Goal: Use online tool/utility: Utilize a website feature to perform a specific function

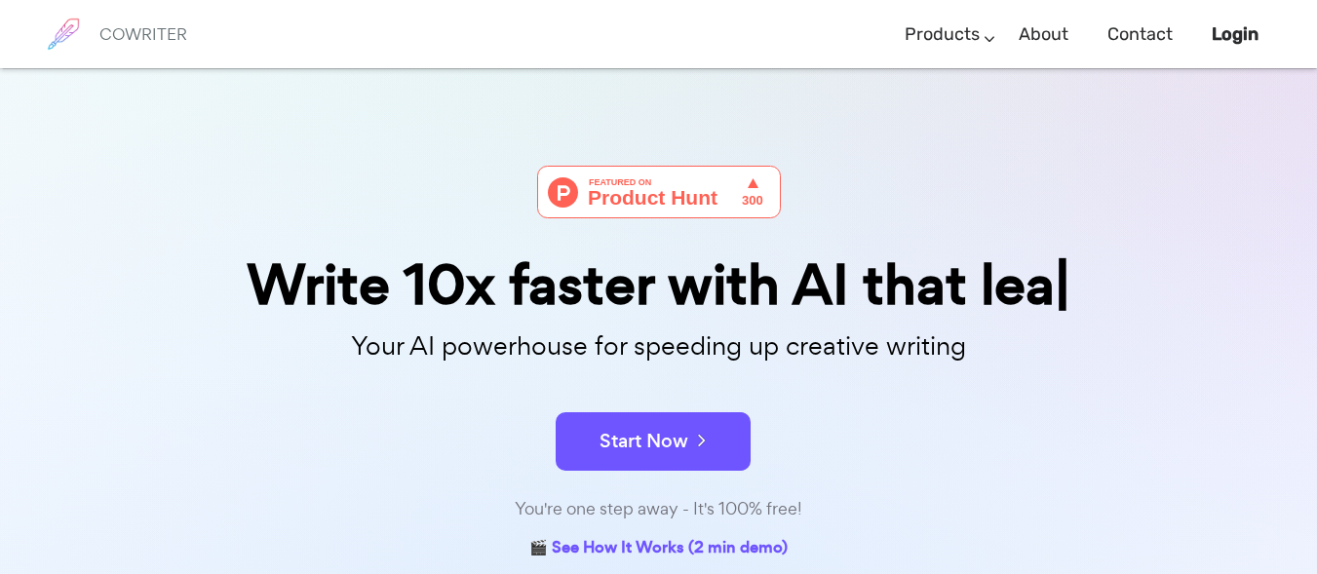
scroll to position [320, 0]
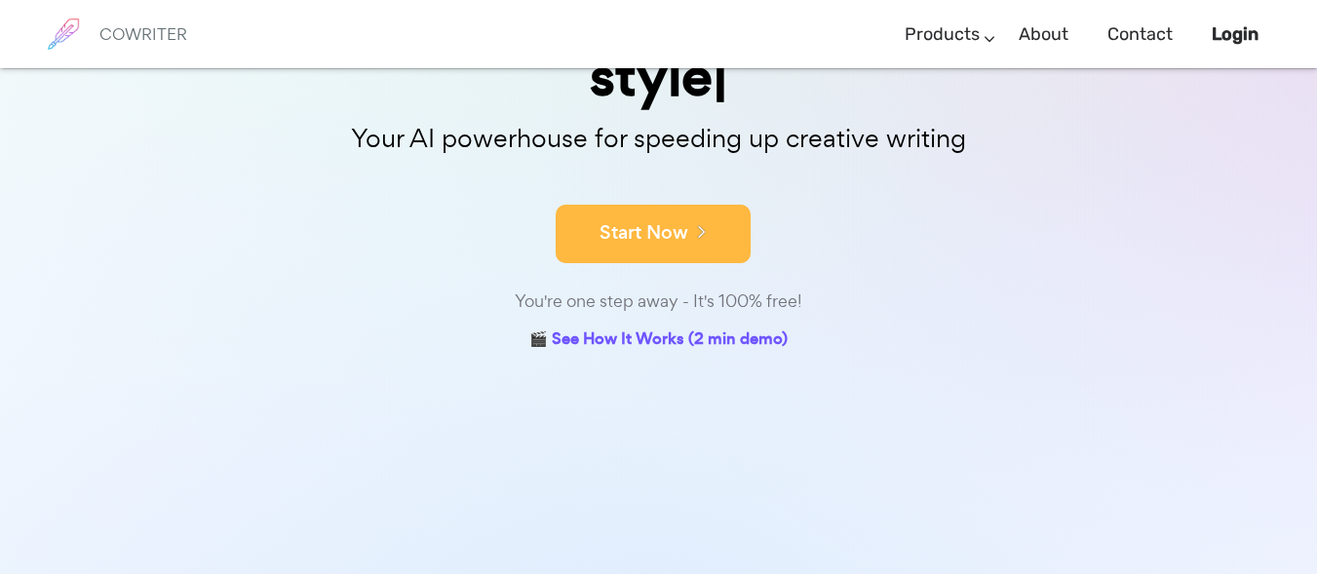
click at [674, 205] on button "Start Now" at bounding box center [653, 234] width 195 height 58
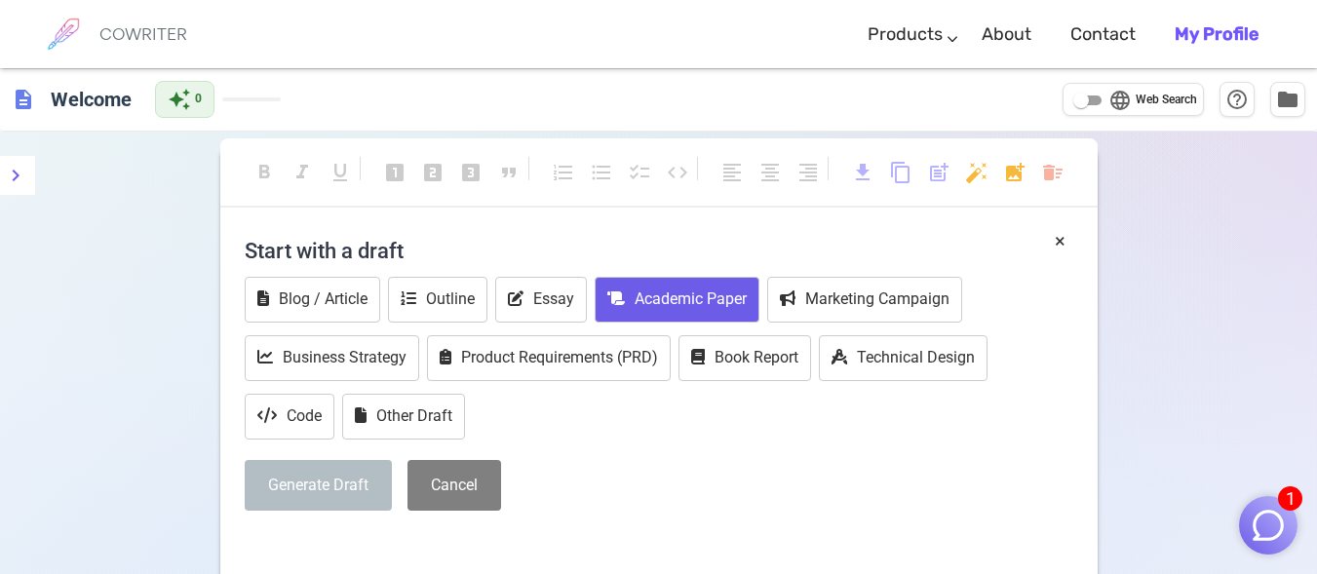
click at [676, 319] on button "Academic Paper" at bounding box center [677, 300] width 165 height 46
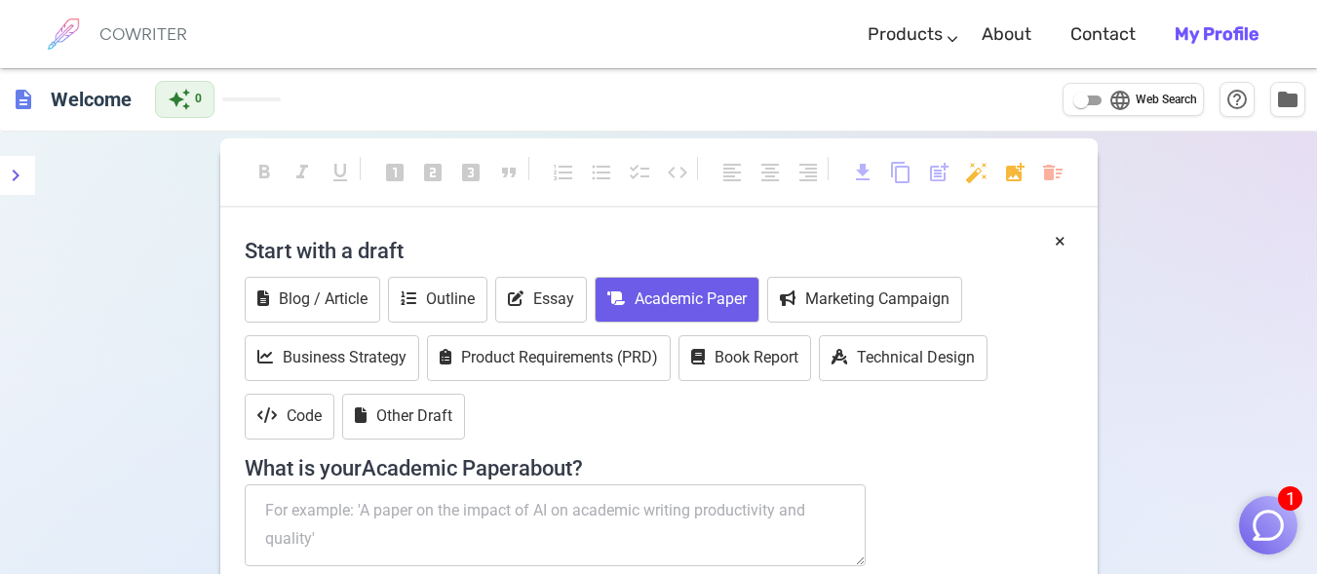
click at [676, 319] on button "Academic Paper" at bounding box center [677, 300] width 165 height 46
click at [1062, 237] on button "×" at bounding box center [1060, 241] width 11 height 28
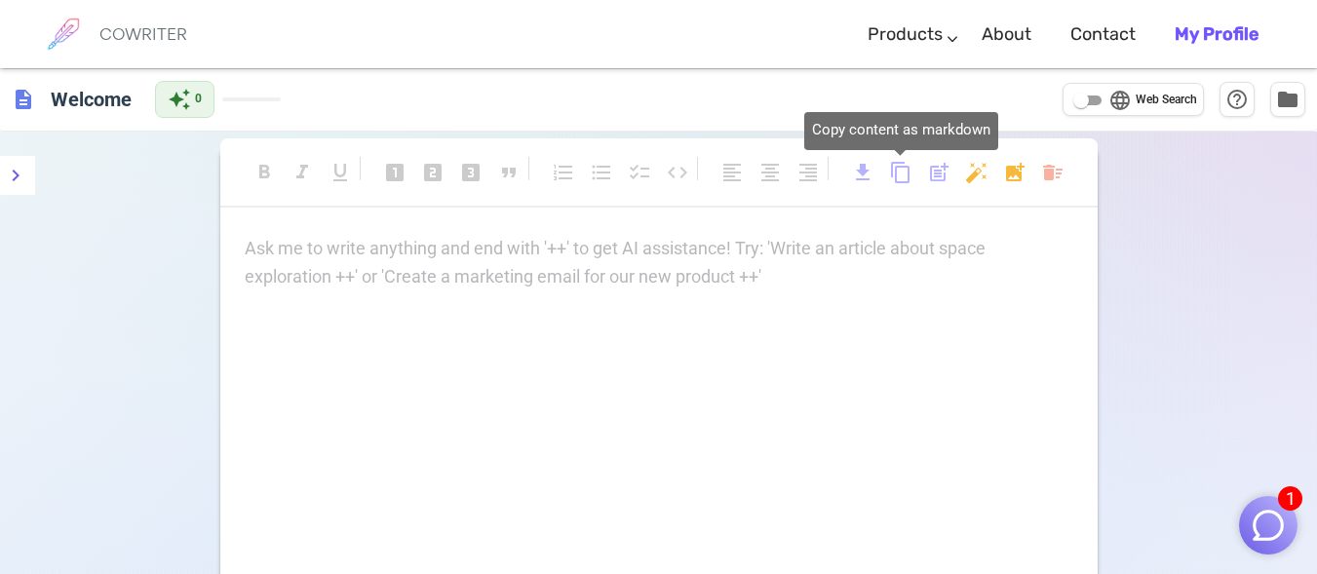
click at [901, 174] on span "content_copy" at bounding box center [900, 172] width 23 height 23
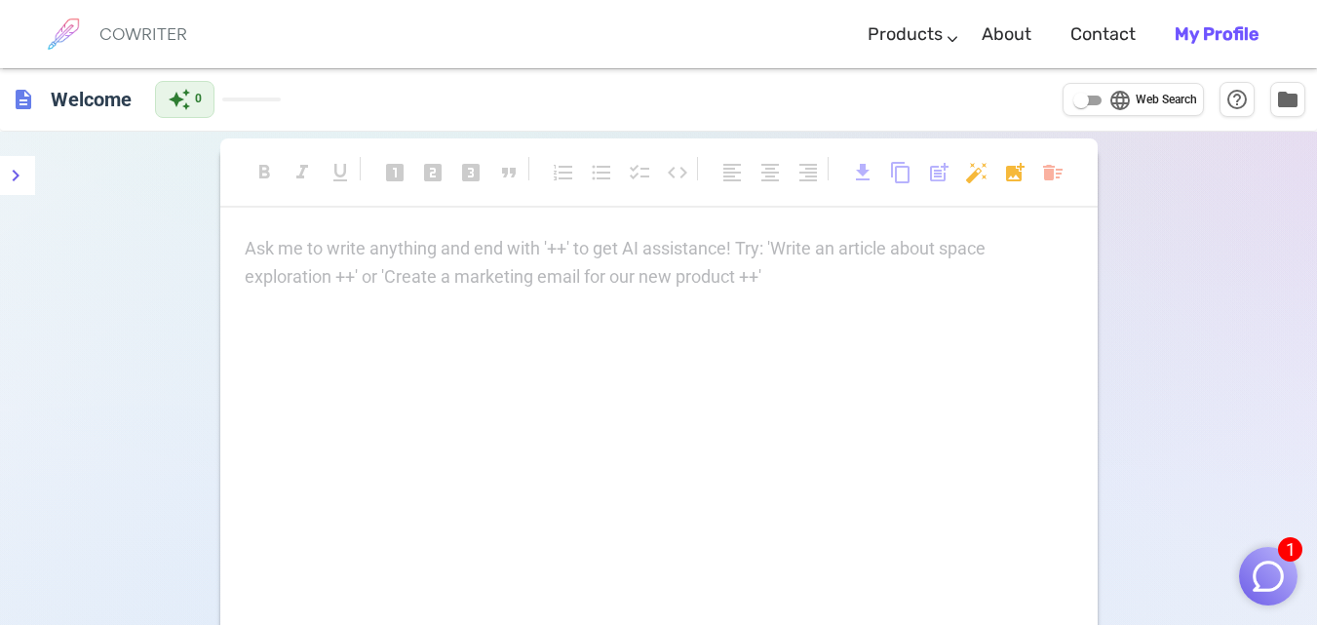
click at [335, 223] on div "format_bold format_italic format_underlined looks_one looks_two looks_3 format_…" at bounding box center [658, 182] width 877 height 89
click at [375, 247] on p "Ask me to write anything and end with '++' to get AI assistance! Try: 'Write an…" at bounding box center [659, 249] width 829 height 28
click at [1073, 100] on input "language Web Search" at bounding box center [1081, 100] width 70 height 23
checkbox input "true"
click at [284, 245] on p "Ask me to write anything and end with '++' to get AI assistance! Try: 'Write an…" at bounding box center [659, 249] width 829 height 28
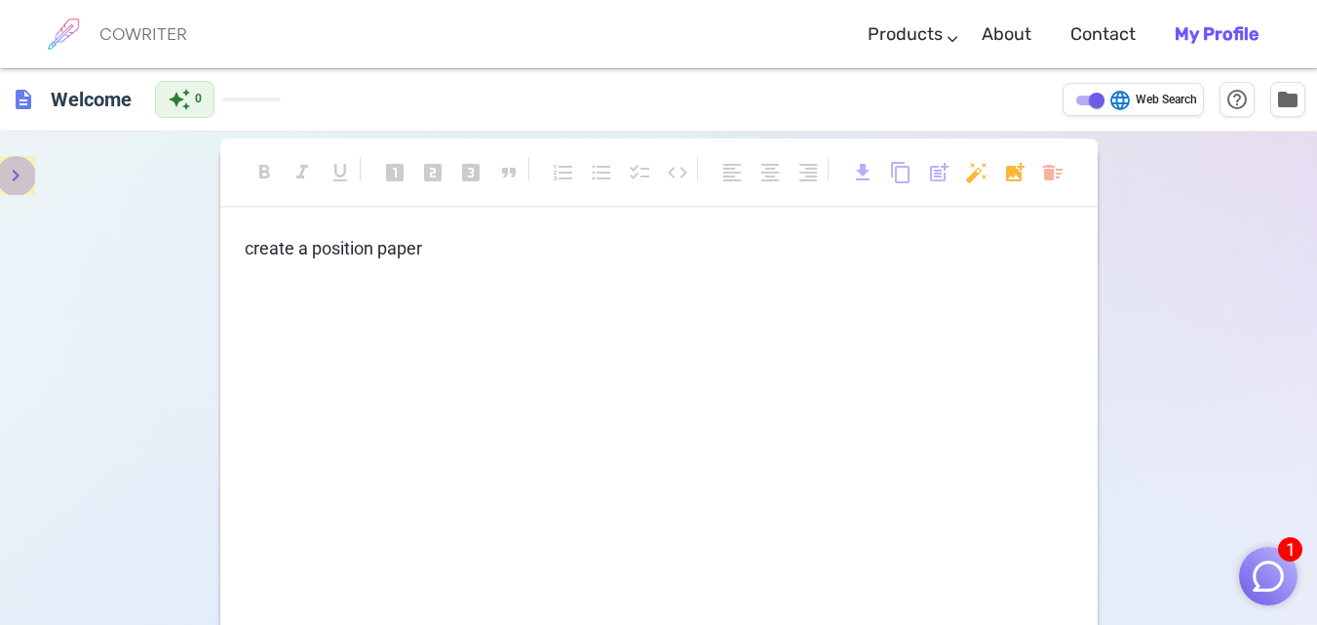
click at [19, 175] on icon "menu" at bounding box center [15, 175] width 23 height 23
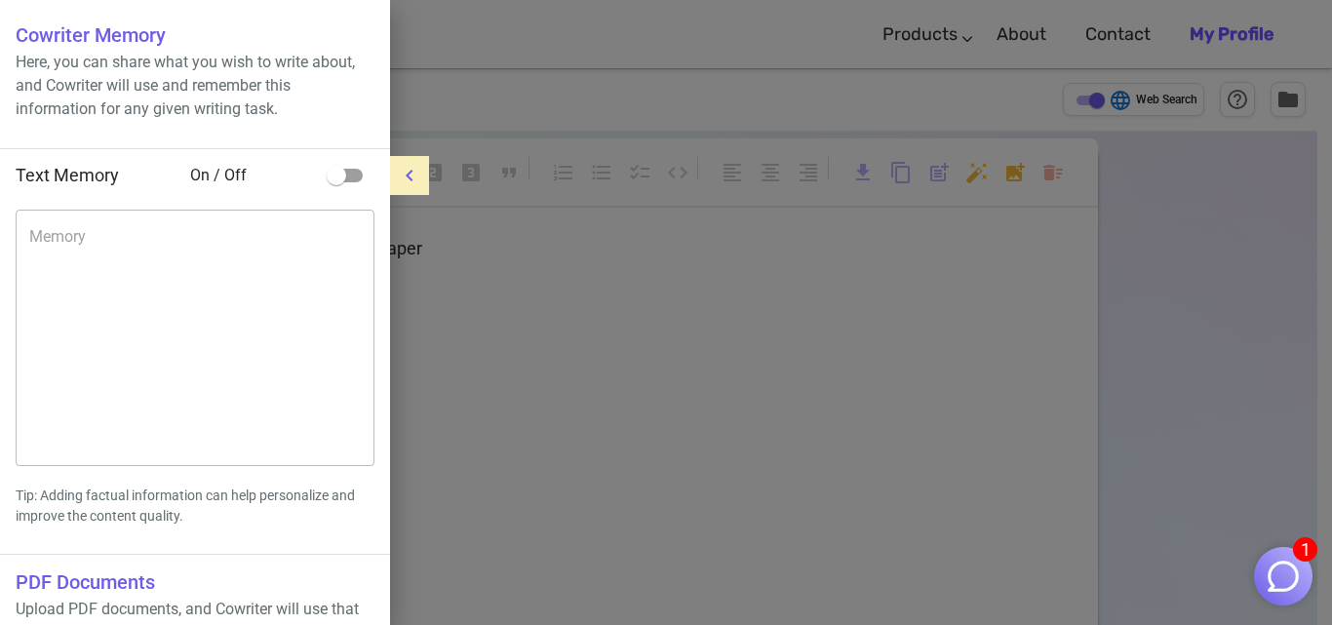
click at [533, 291] on div at bounding box center [666, 312] width 1332 height 625
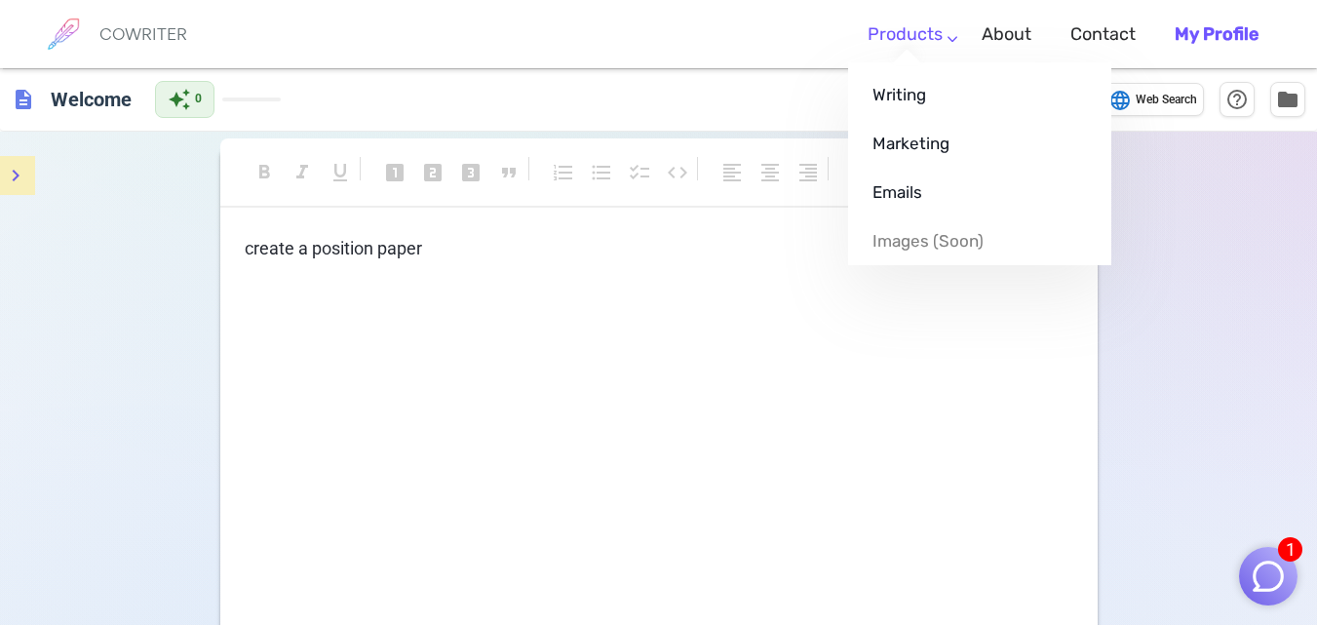
click at [954, 56] on li "Products Writing Marketing Emails Images (soon)" at bounding box center [905, 35] width 114 height 58
click at [954, 90] on link "Writing" at bounding box center [979, 94] width 263 height 49
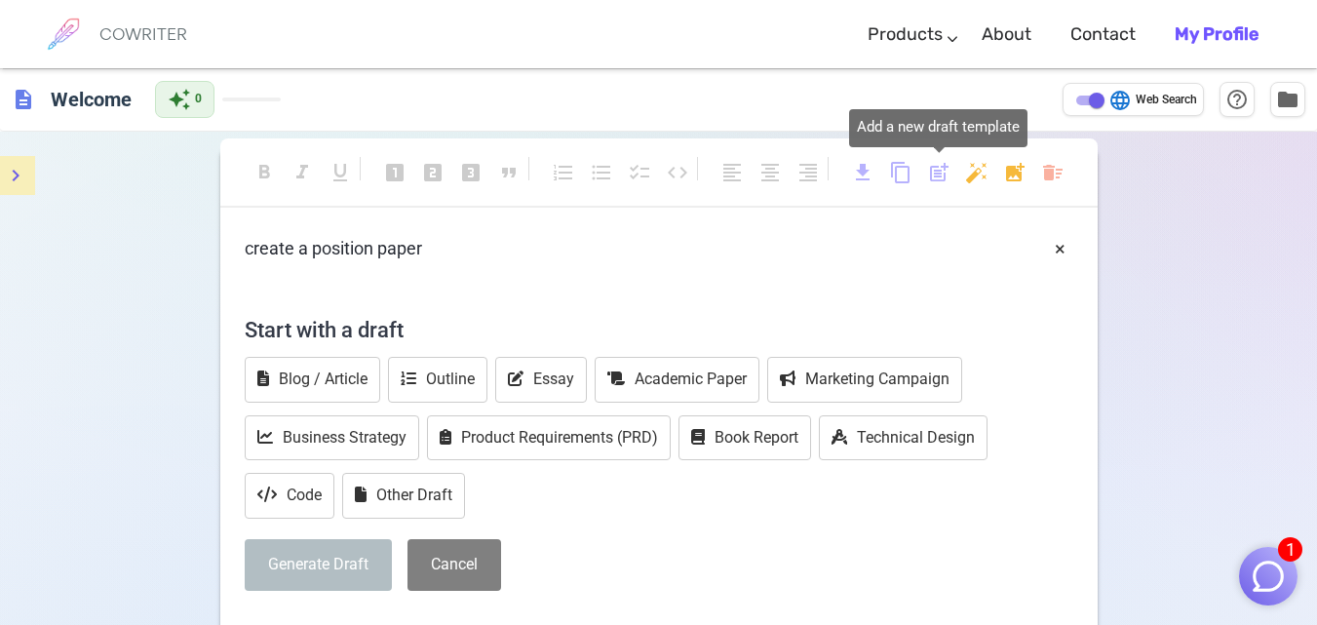
click at [937, 174] on span "post_add" at bounding box center [938, 172] width 23 height 23
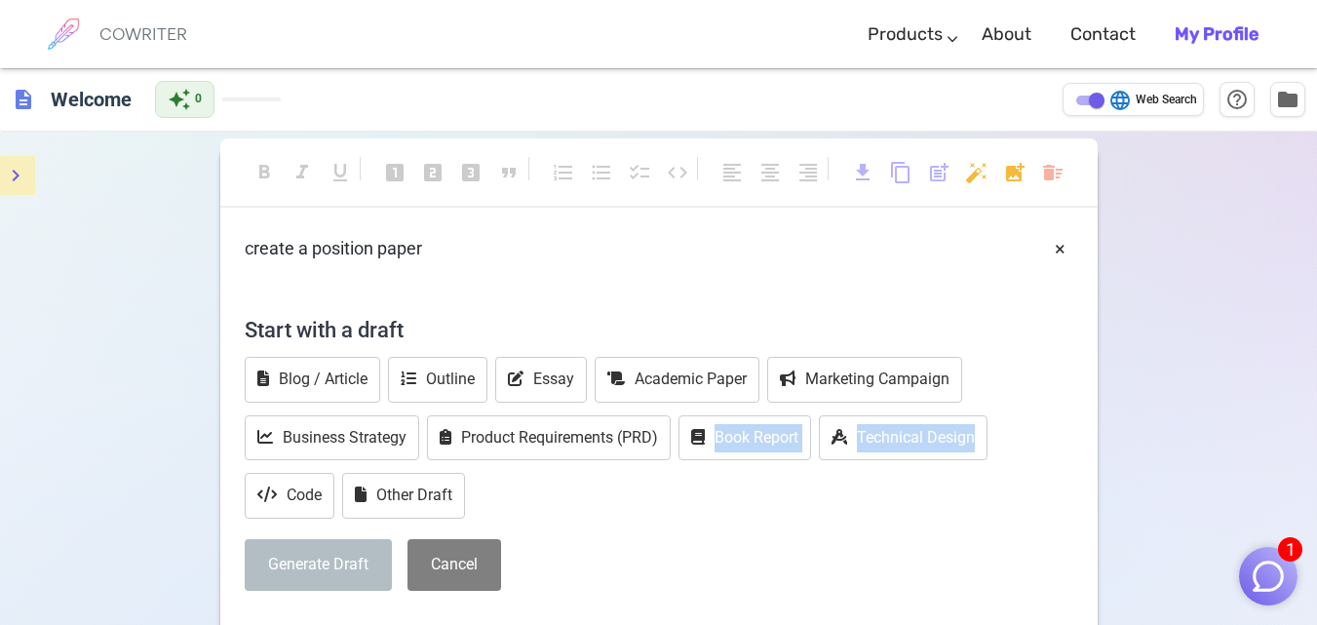
drag, startPoint x: 684, startPoint y: 491, endPoint x: 1048, endPoint y: 499, distance: 363.7
click at [1048, 499] on div "Blog / Article Outline Essay Academic Paper Marketing Campaign Business Strateg…" at bounding box center [659, 440] width 829 height 167
click at [1182, 438] on div "format_bold format_italic format_underlined looks_one looks_two looks_3 format_…" at bounding box center [658, 468] width 1317 height 672
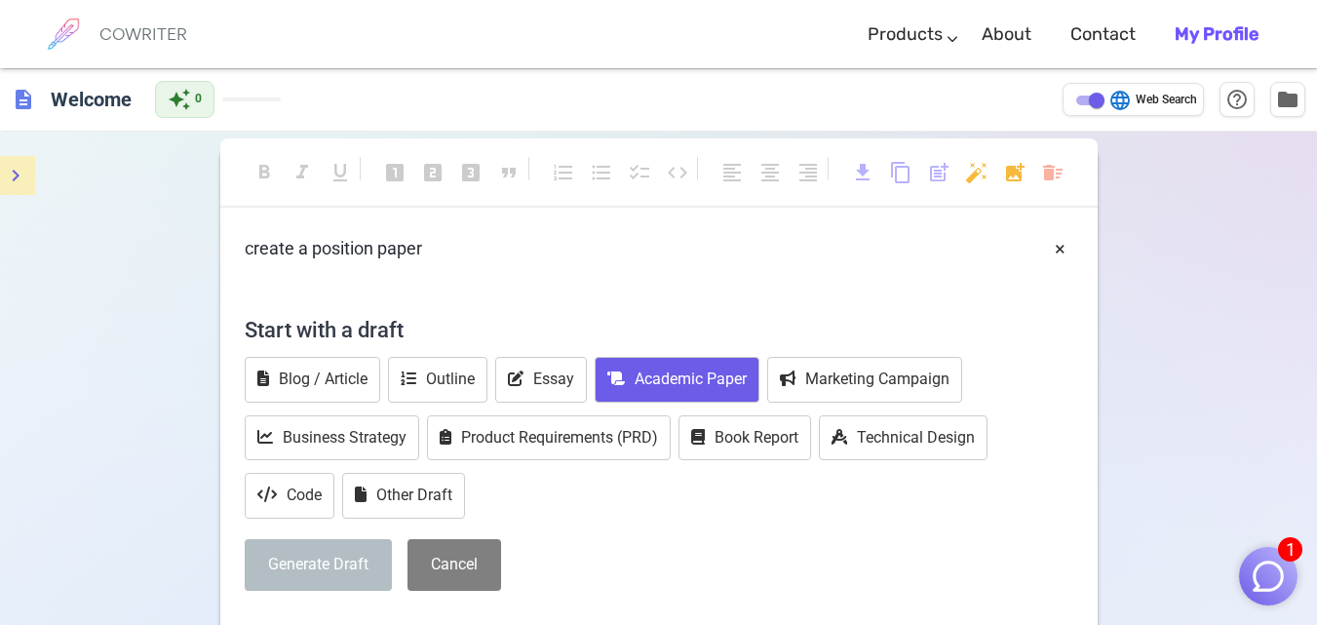
click at [724, 388] on button "Academic Paper" at bounding box center [677, 380] width 165 height 46
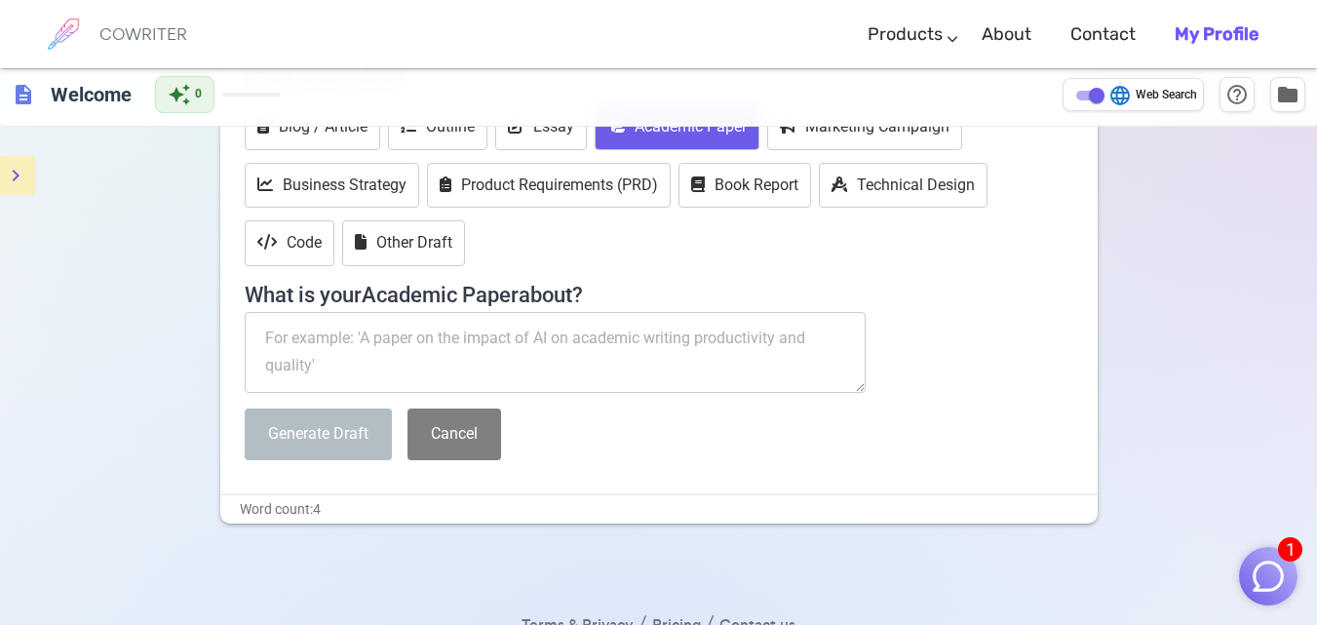
scroll to position [254, 0]
click at [509, 334] on textarea at bounding box center [556, 351] width 622 height 82
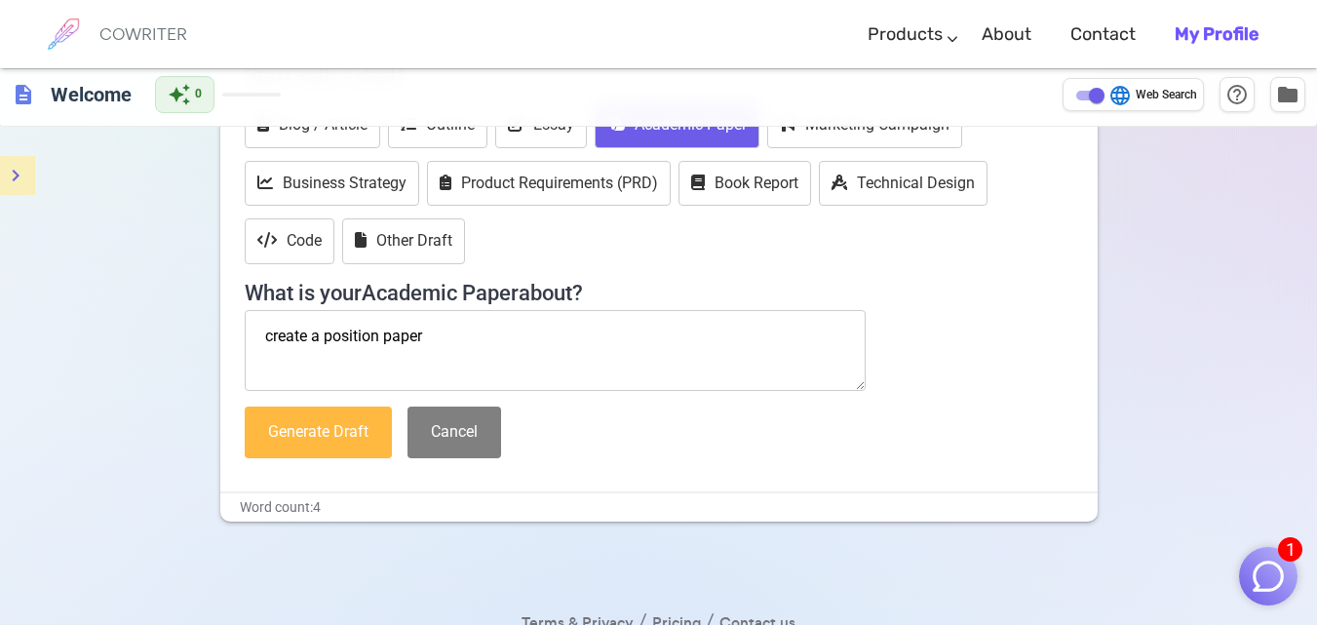
type textarea "create a position paper"
click at [379, 441] on button "Generate Draft" at bounding box center [318, 433] width 147 height 52
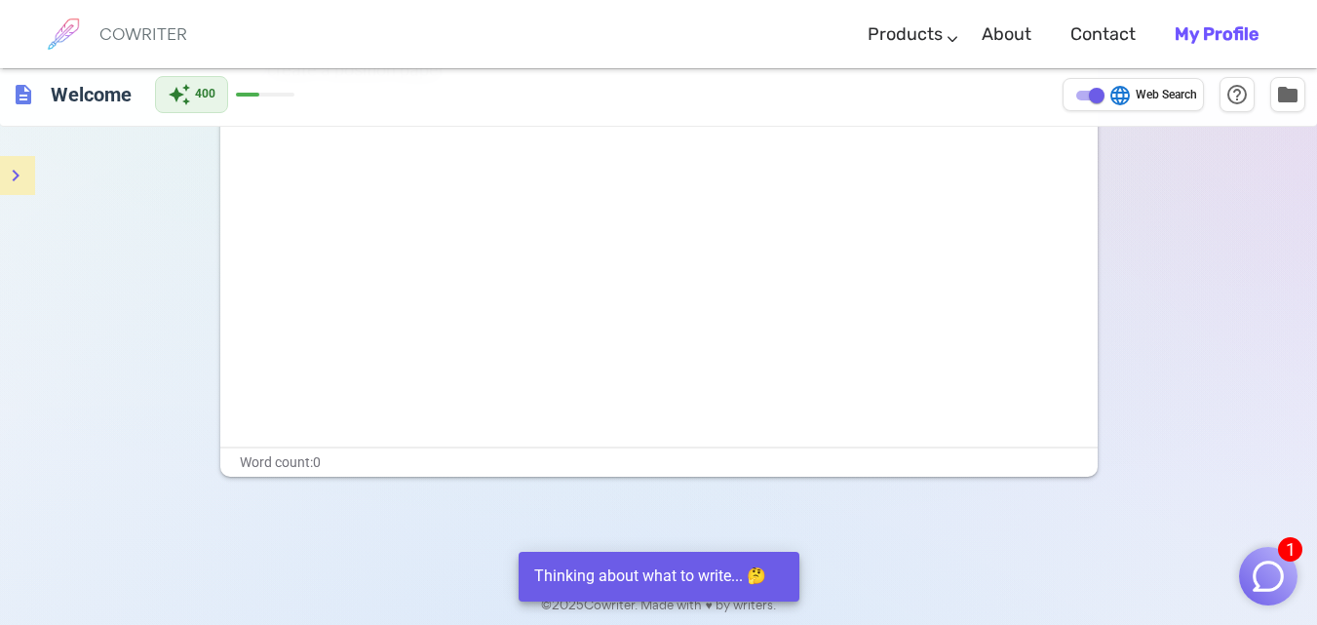
scroll to position [0, 0]
